Goal: Information Seeking & Learning: Learn about a topic

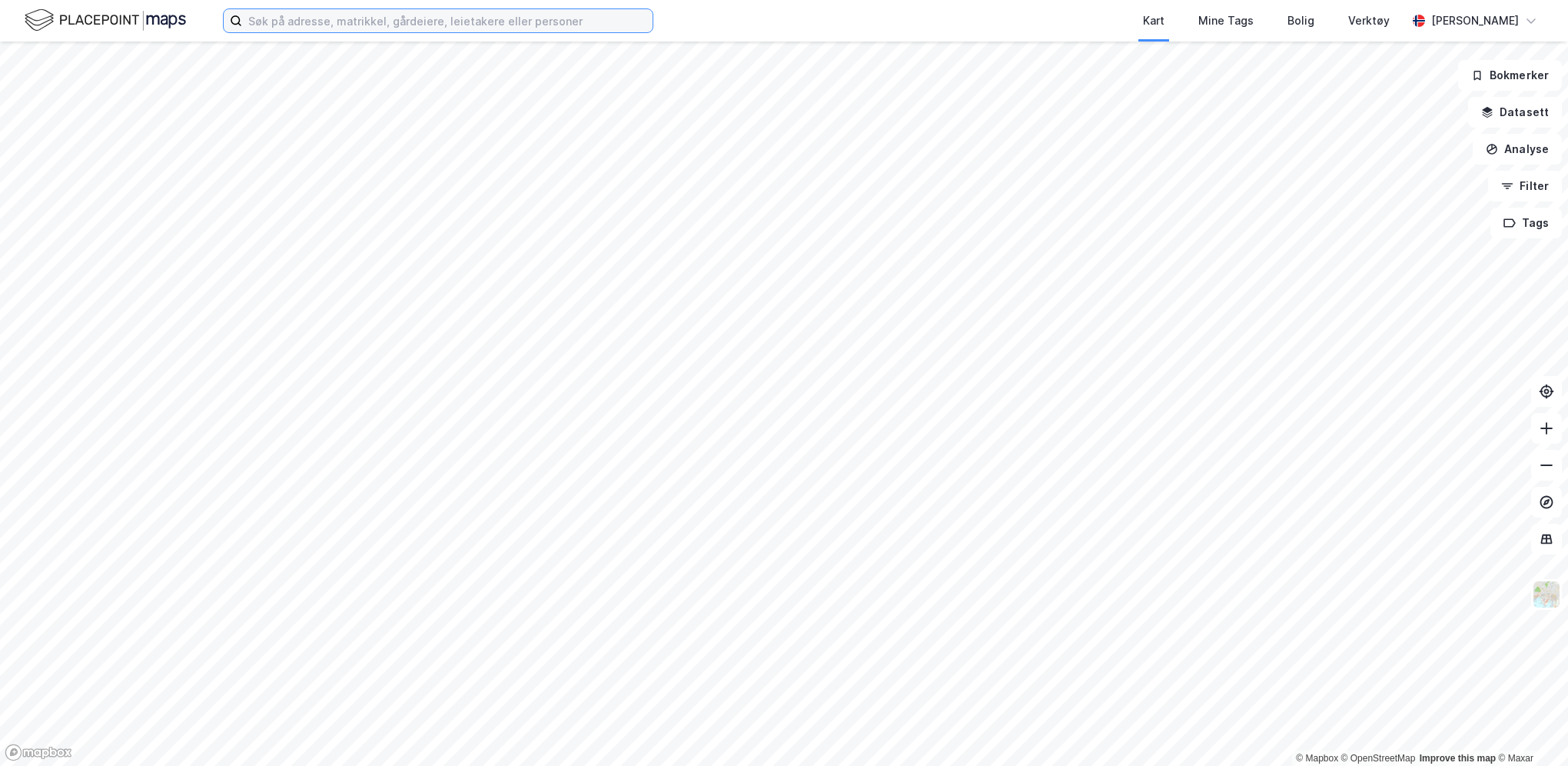
click at [376, 24] on input at bounding box center [447, 20] width 411 height 23
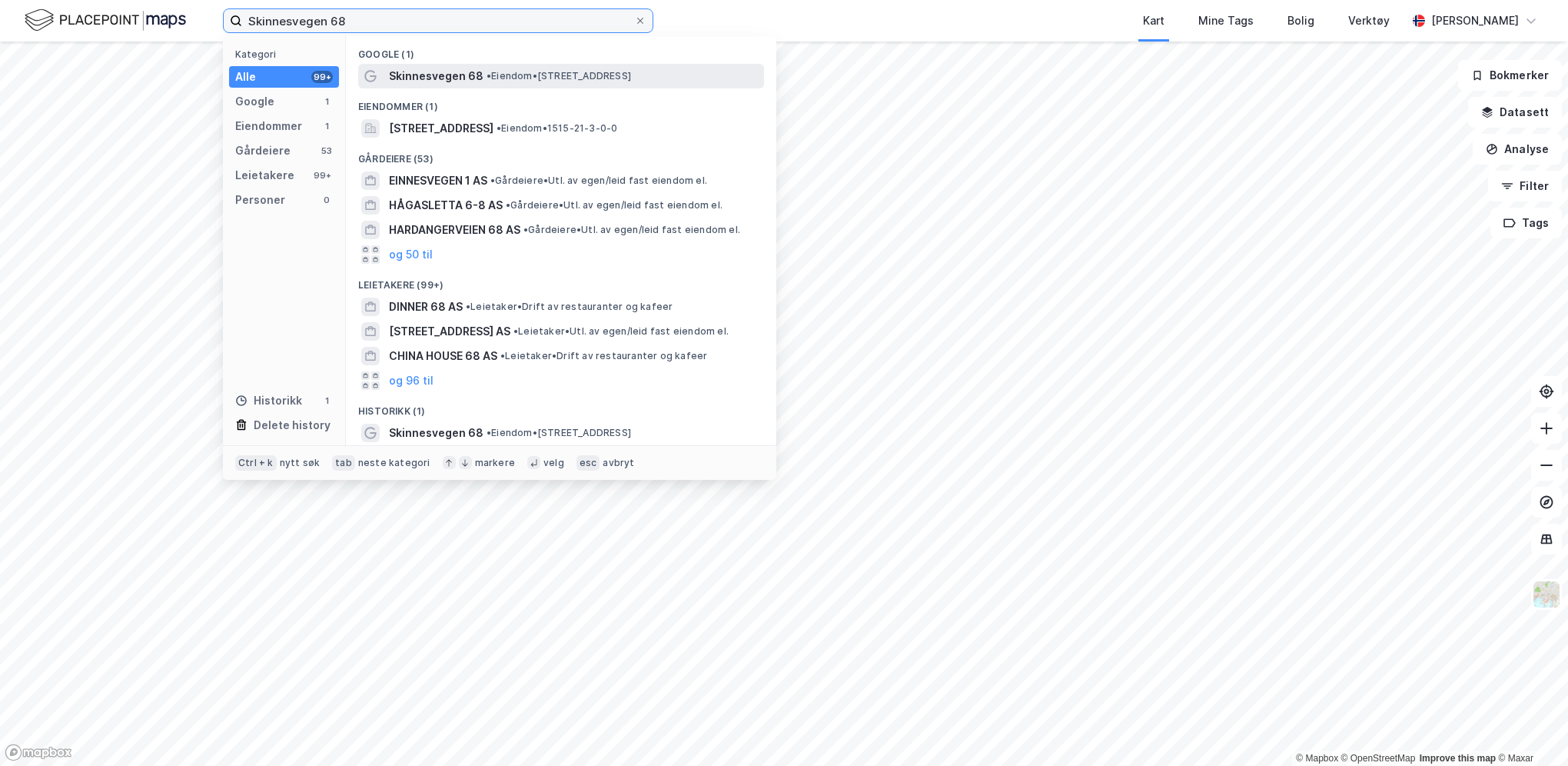
type input "Skinnesvegen 68"
click at [450, 72] on span "Skinnesvegen 68" at bounding box center [436, 76] width 95 height 19
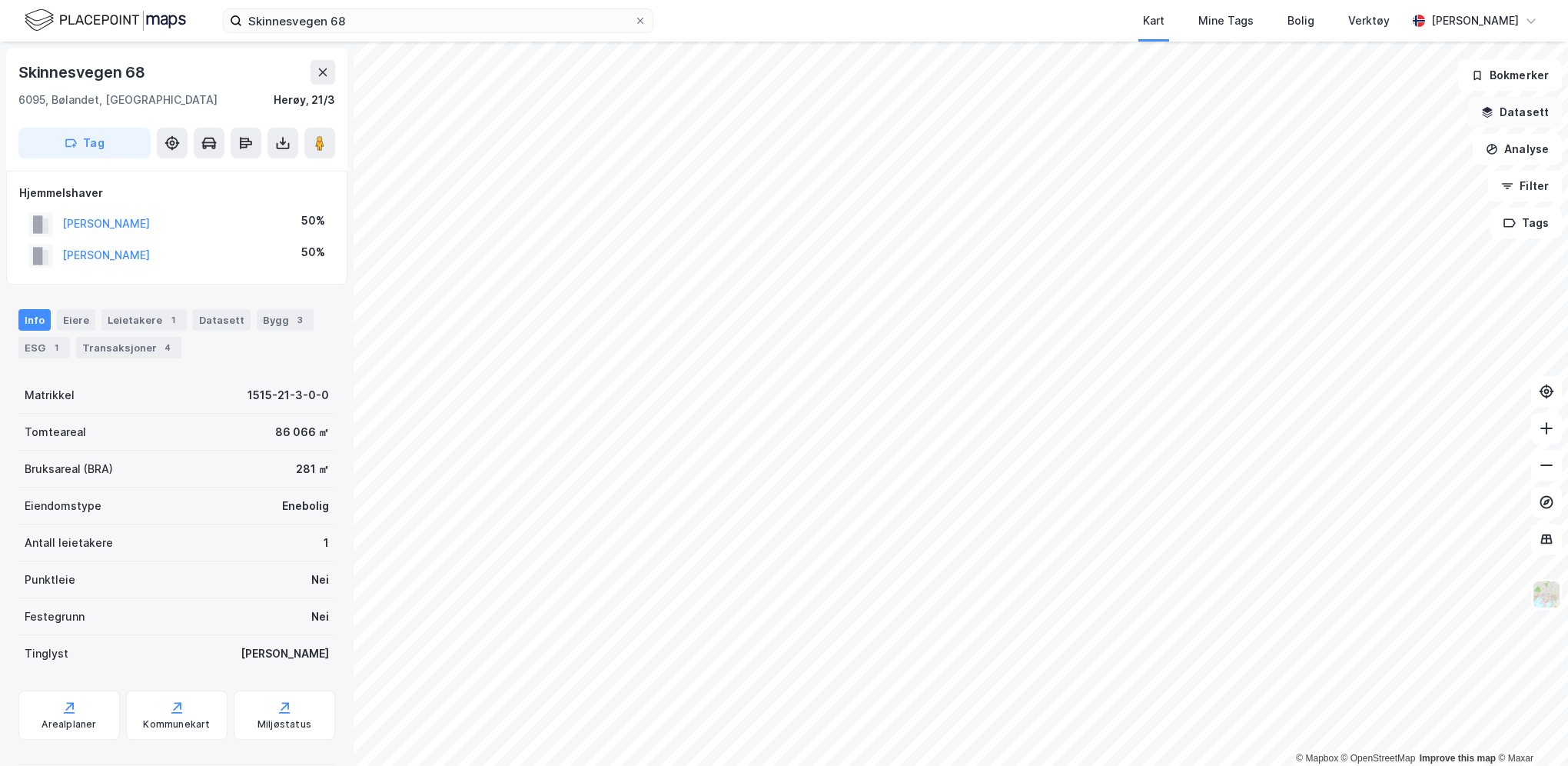
click at [1513, 105] on button "Datasett" at bounding box center [1515, 112] width 94 height 31
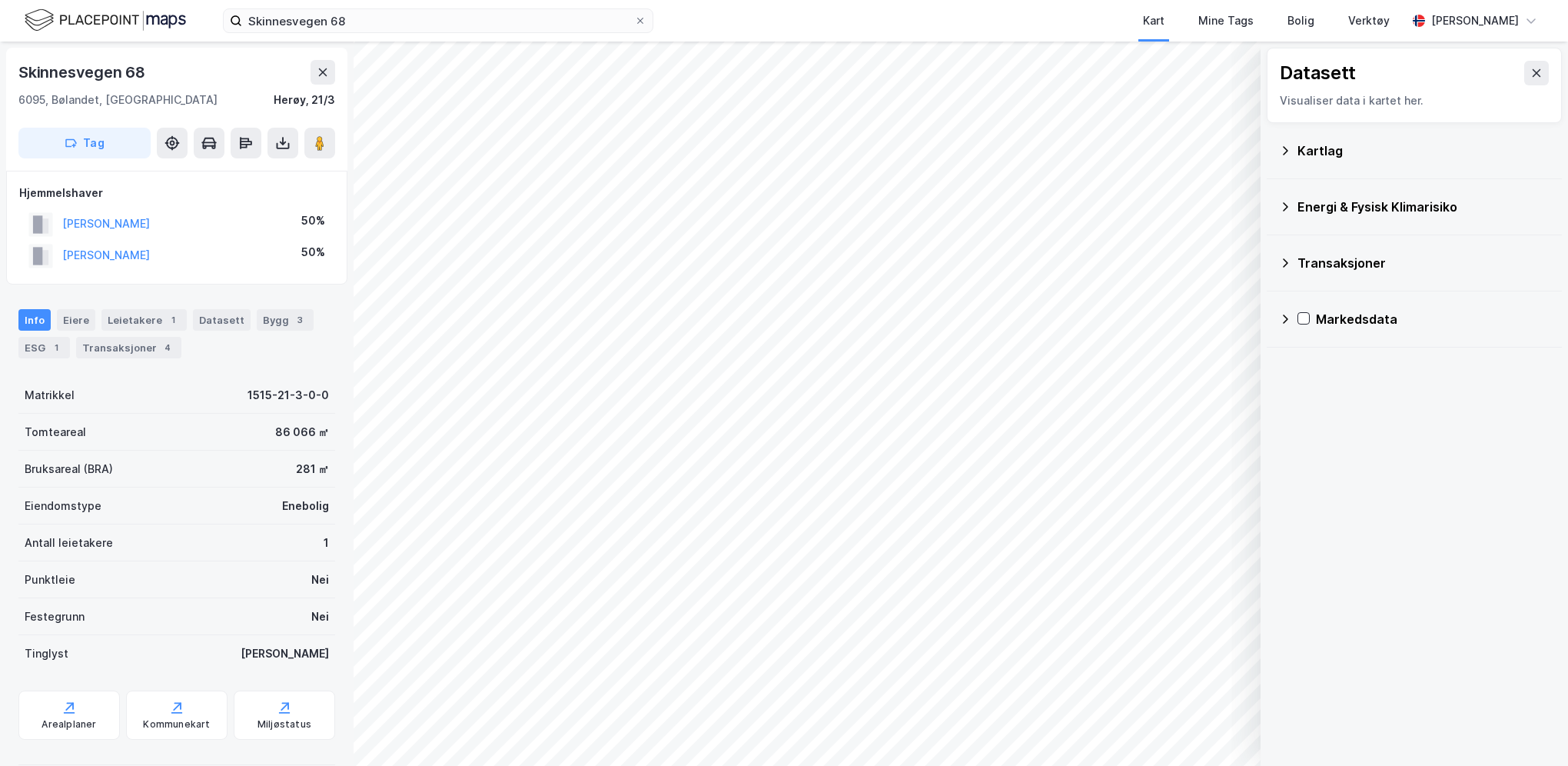
click at [1334, 158] on div "Kartlag" at bounding box center [1423, 151] width 252 height 19
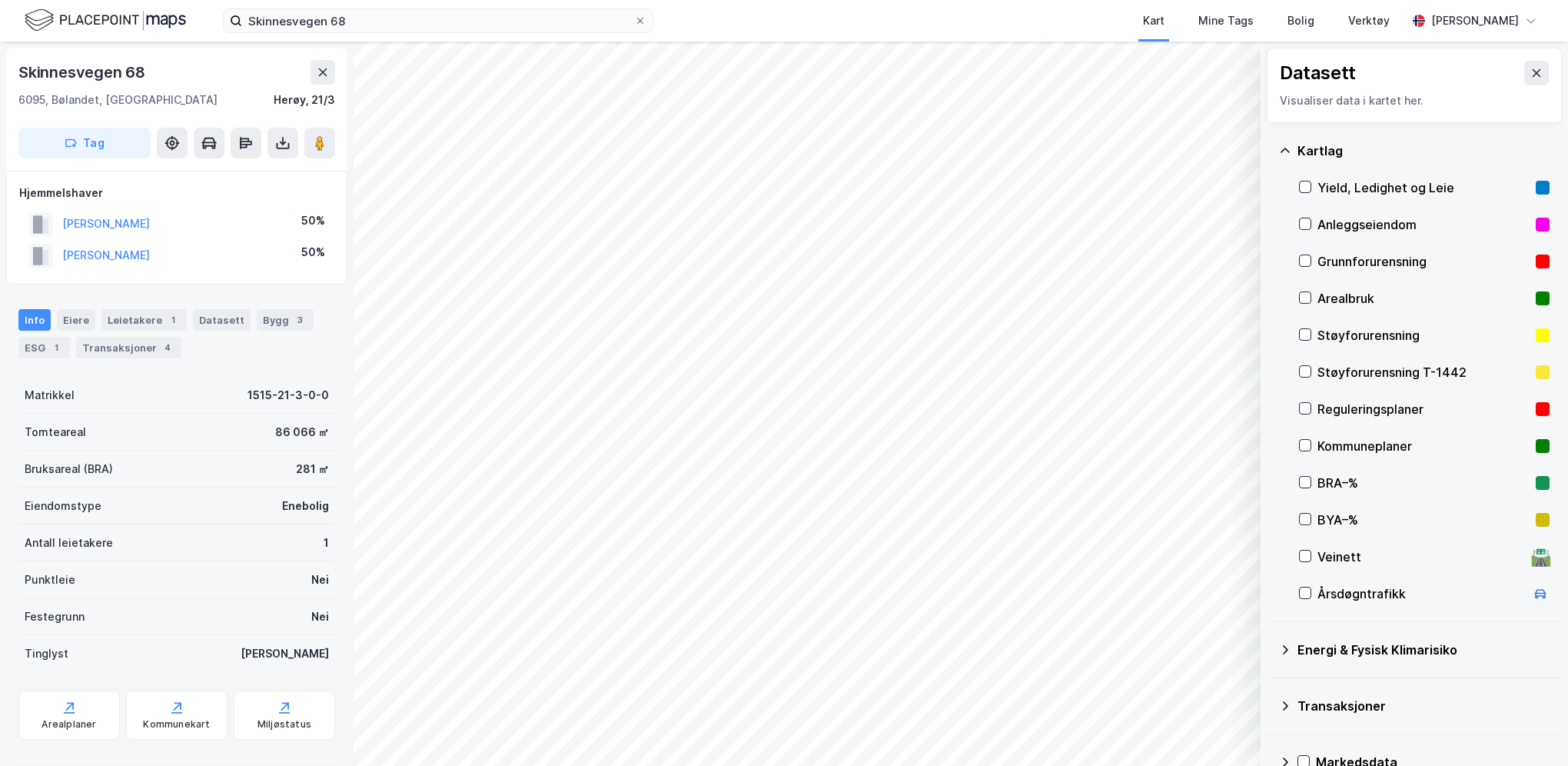
click at [1323, 151] on div "Kartlag" at bounding box center [1423, 151] width 252 height 19
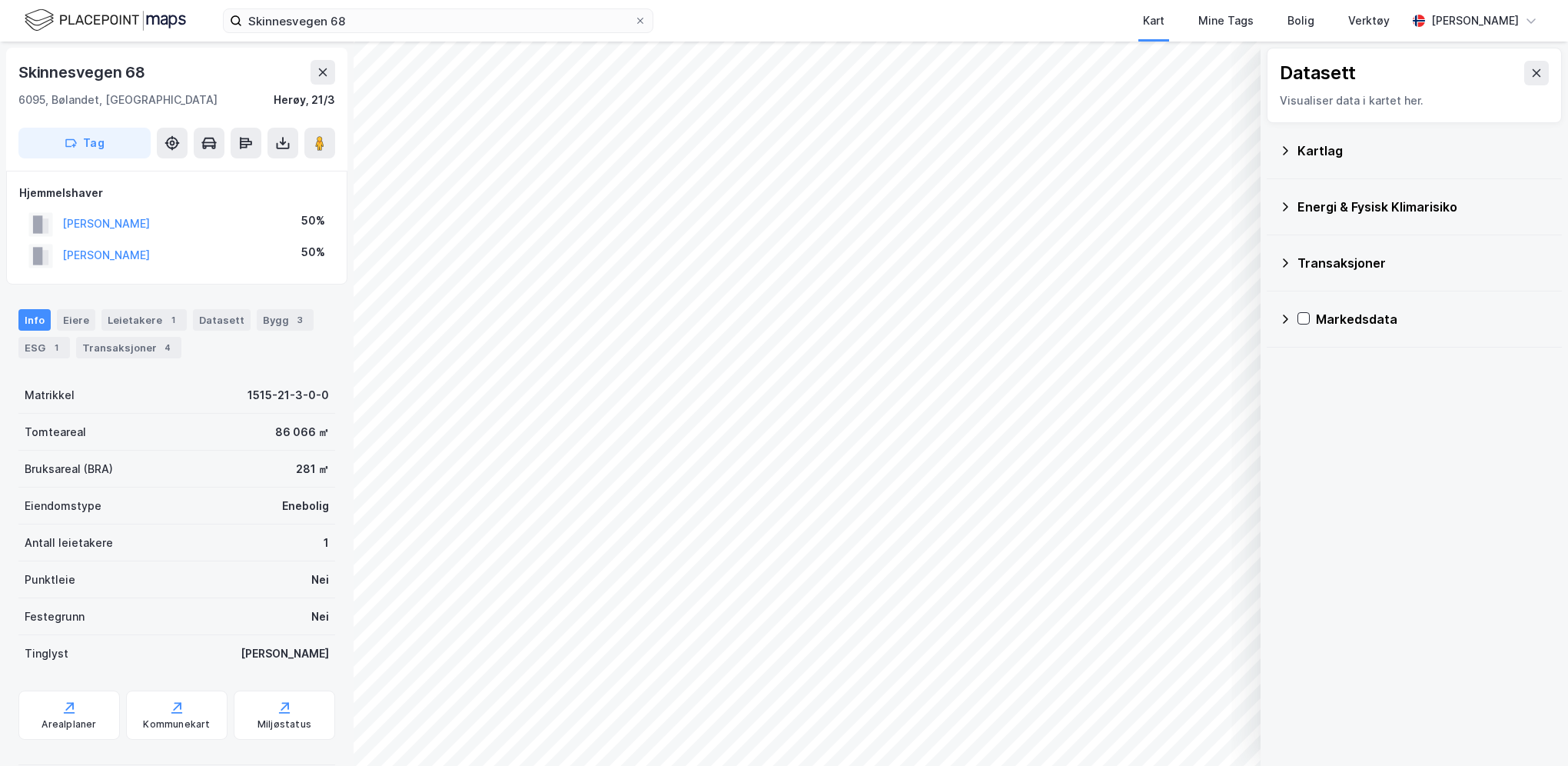
click at [1502, 76] on div "Datasett" at bounding box center [1414, 73] width 269 height 25
click at [1530, 77] on icon at bounding box center [1536, 73] width 12 height 12
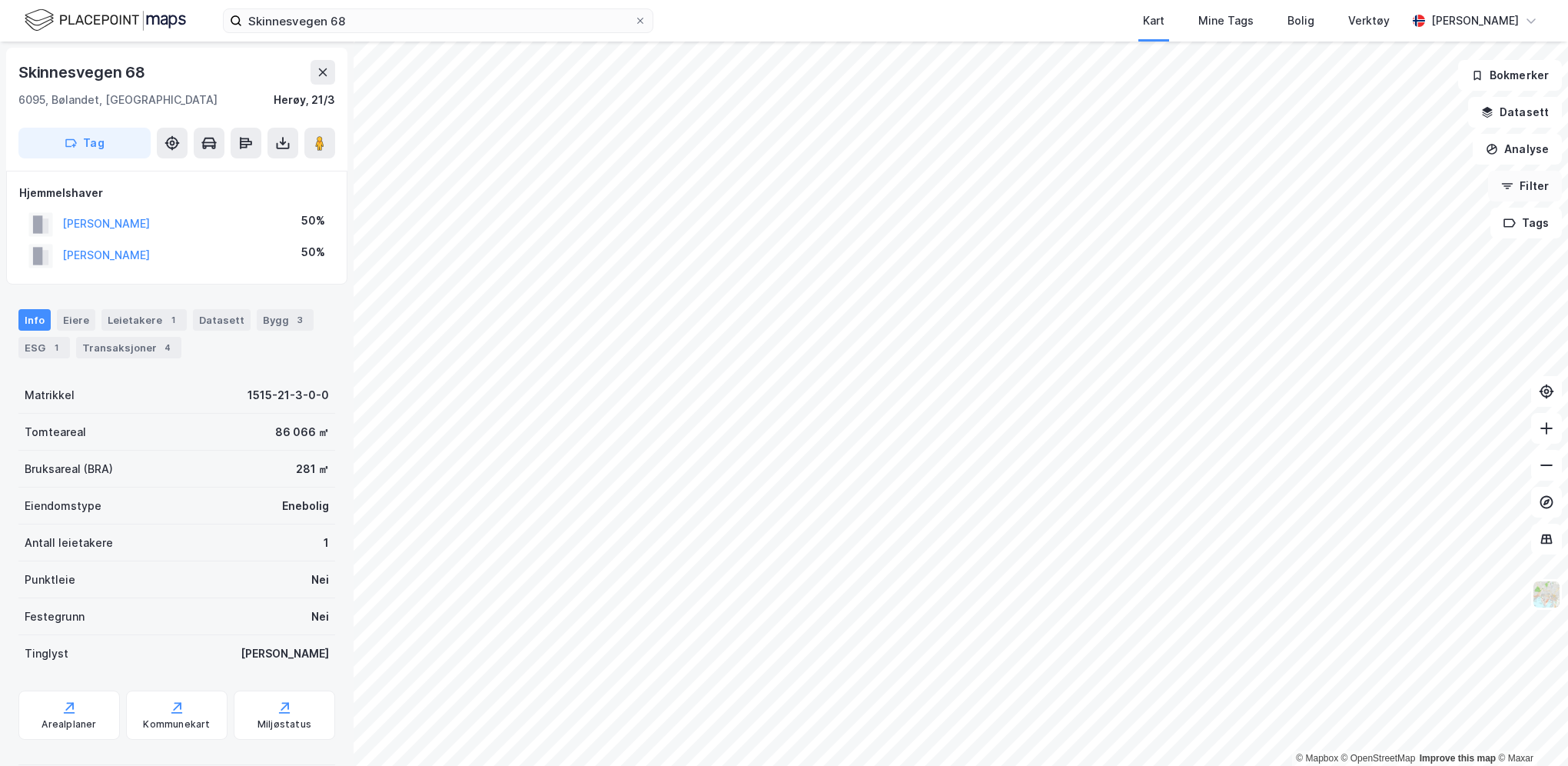
click at [1518, 194] on button "Filter" at bounding box center [1525, 186] width 73 height 31
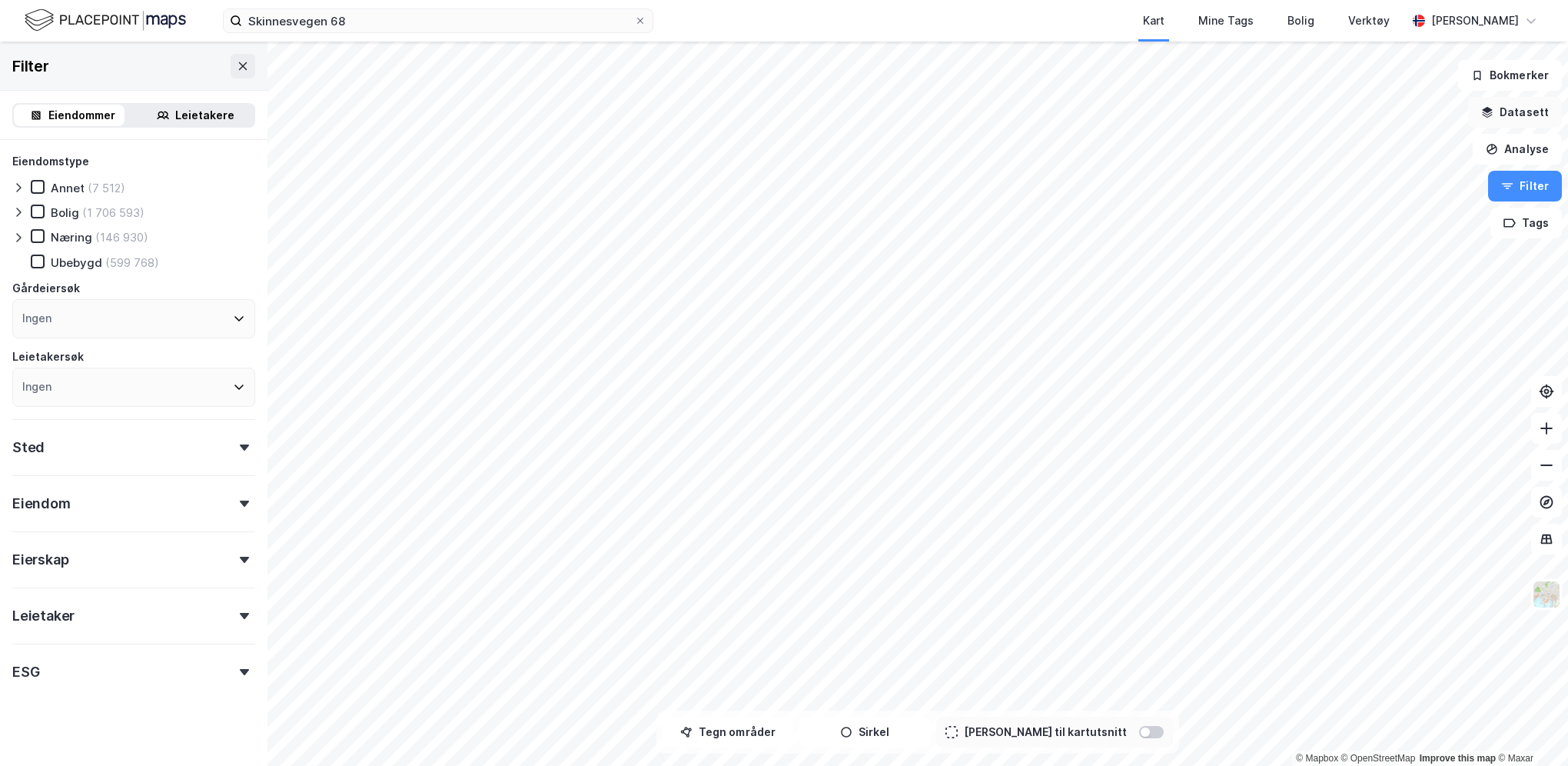
click at [1510, 114] on button "Datasett" at bounding box center [1515, 112] width 94 height 31
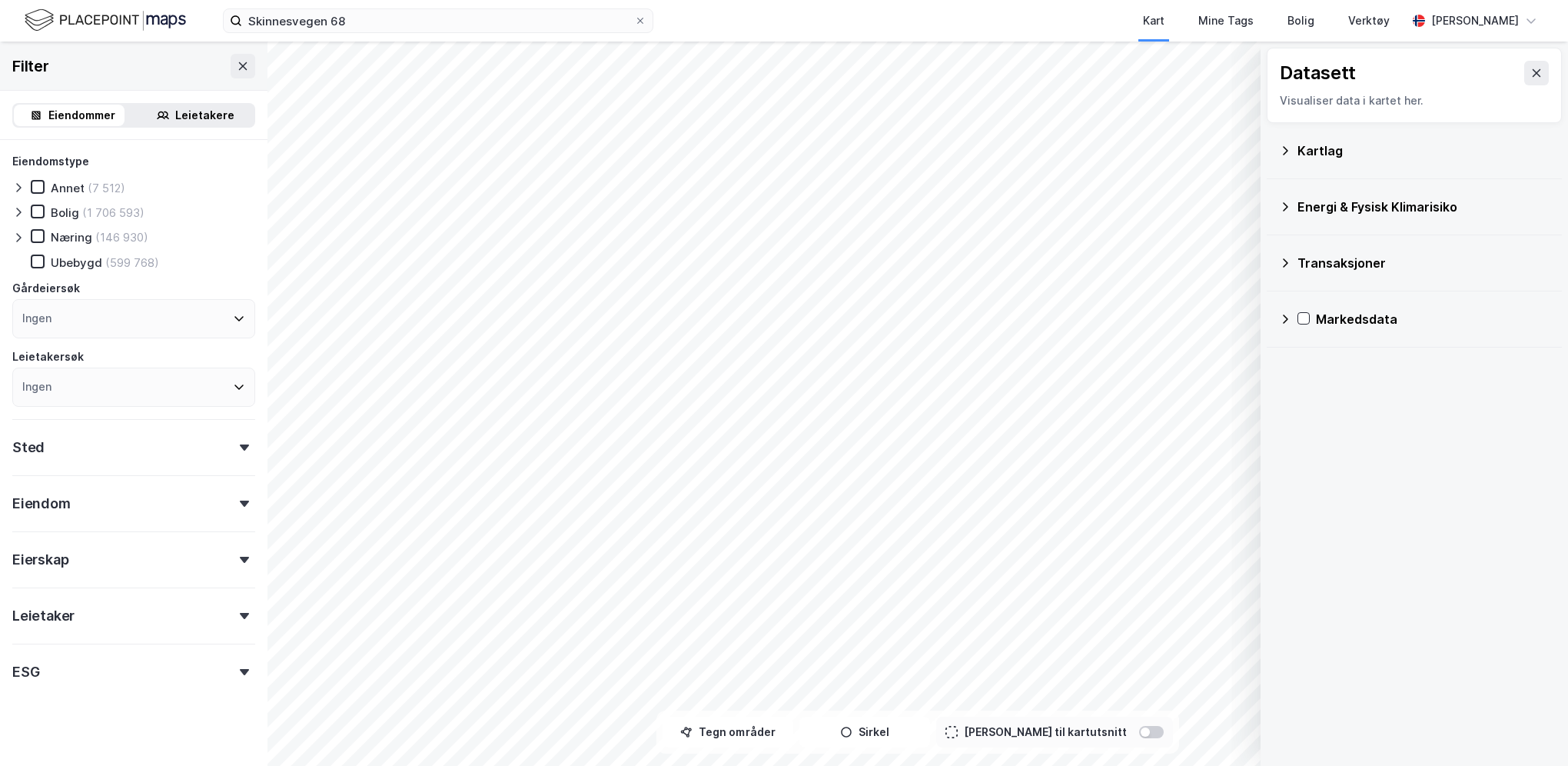
click at [1391, 150] on div "Kartlag" at bounding box center [1423, 151] width 252 height 19
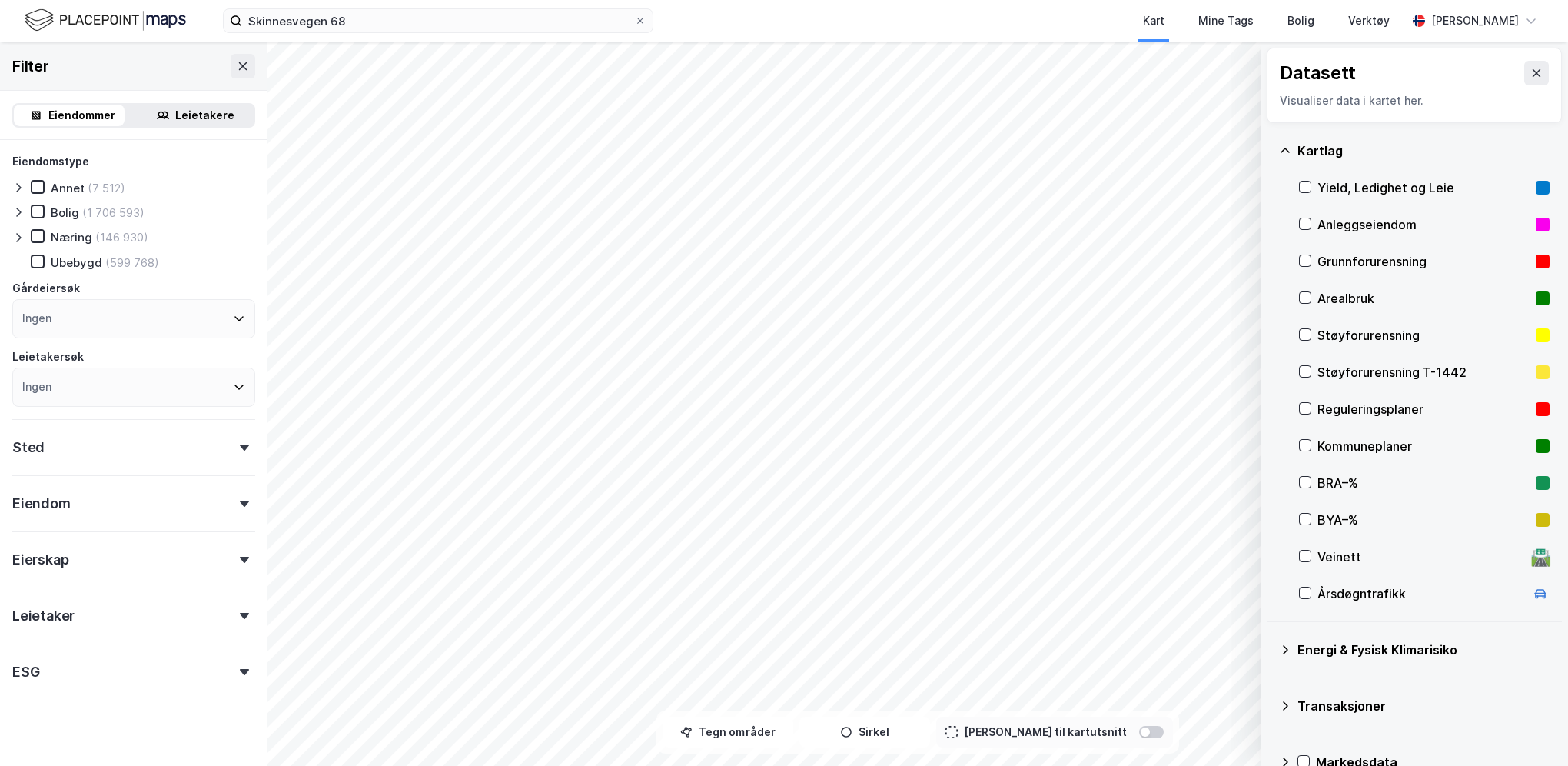
click at [1333, 402] on div "Reguleringsplaner" at bounding box center [1424, 409] width 213 height 19
click at [1533, 71] on icon at bounding box center [1537, 73] width 9 height 8
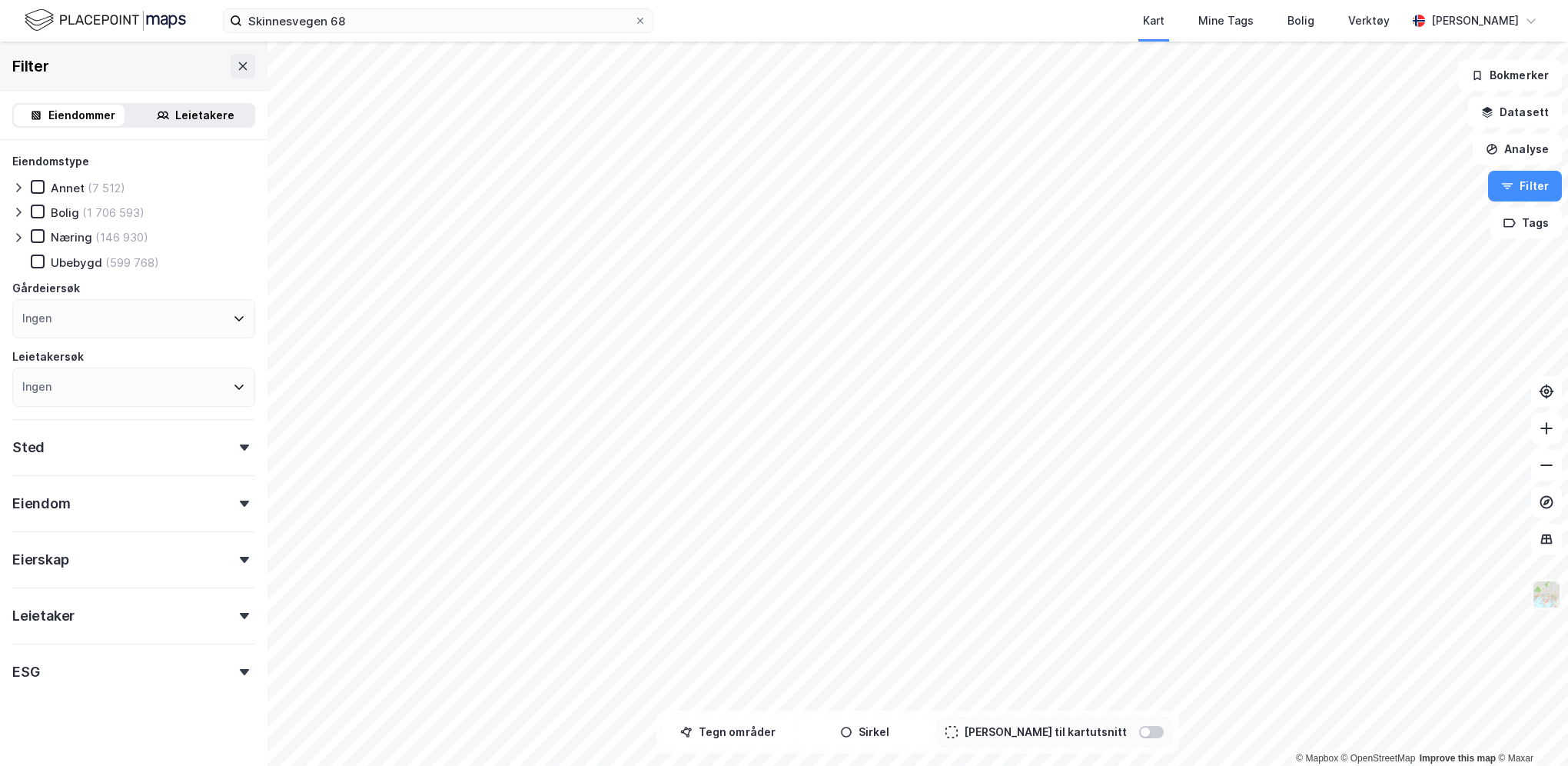
click at [1559, 597] on img at bounding box center [1547, 594] width 29 height 29
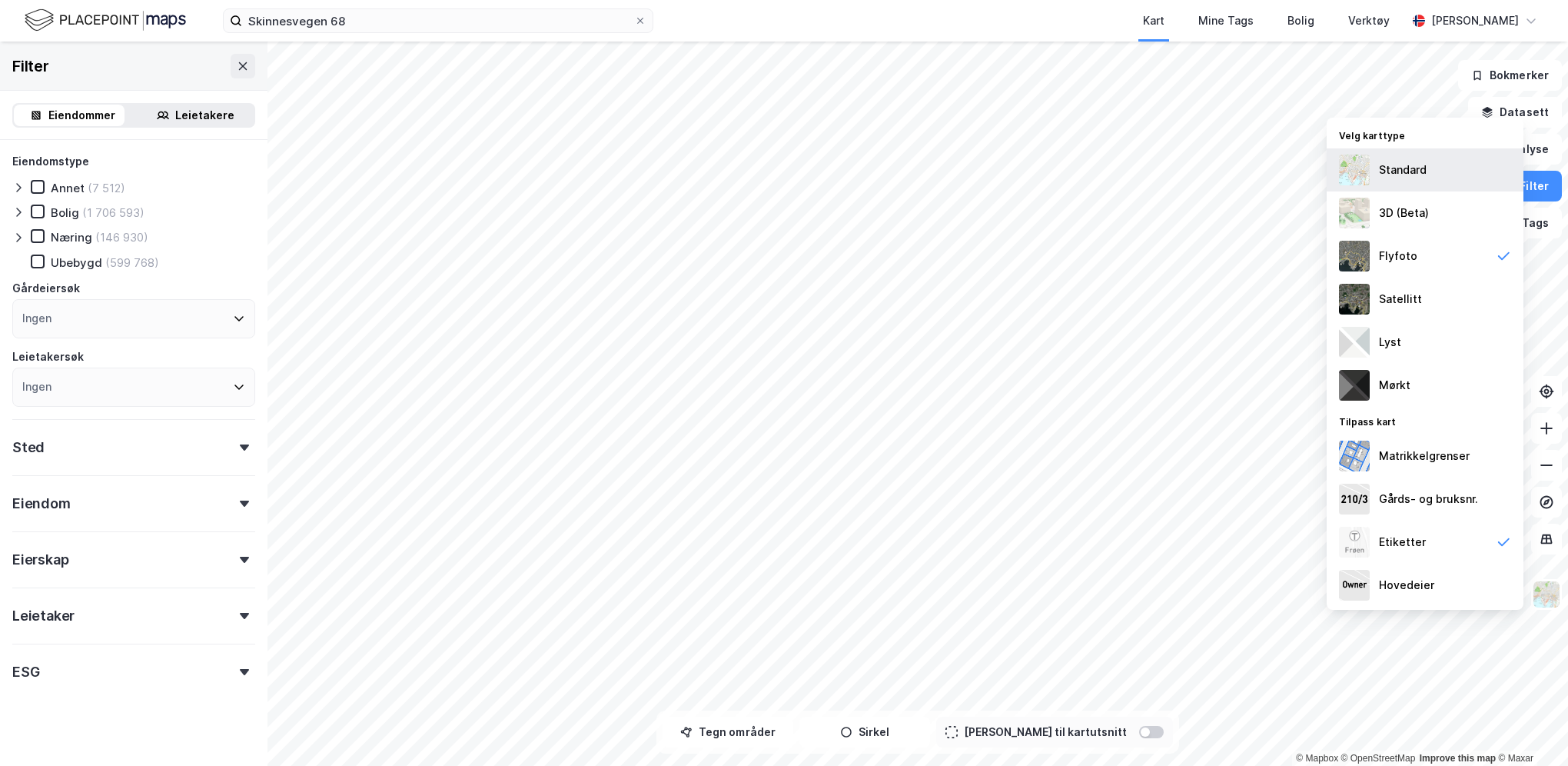
click at [1393, 162] on div "Standard" at bounding box center [1403, 170] width 48 height 19
